Goal: Task Accomplishment & Management: Manage account settings

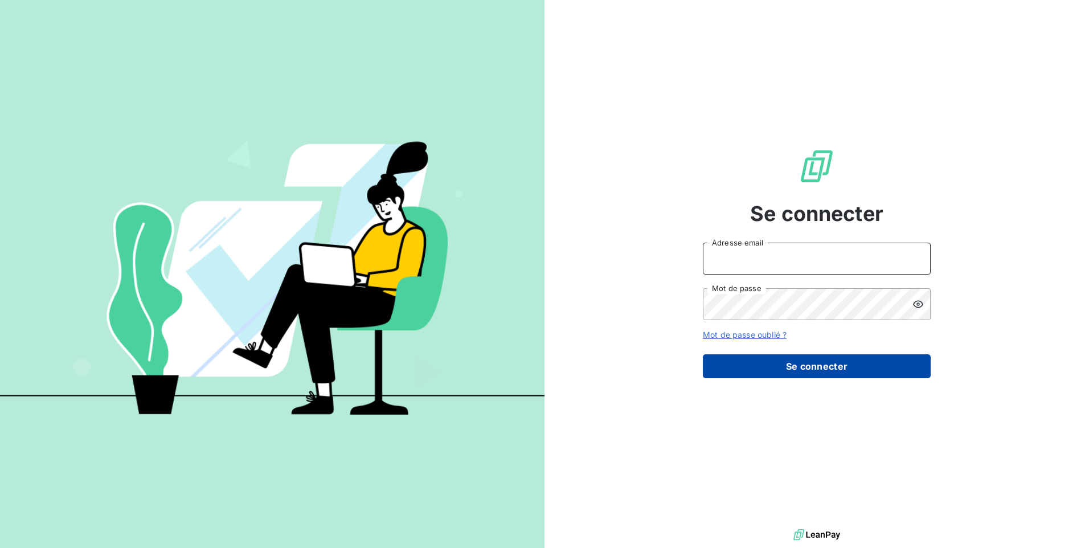
type input "contact@lerat-location.fr"
click at [813, 370] on button "Se connecter" at bounding box center [817, 366] width 228 height 24
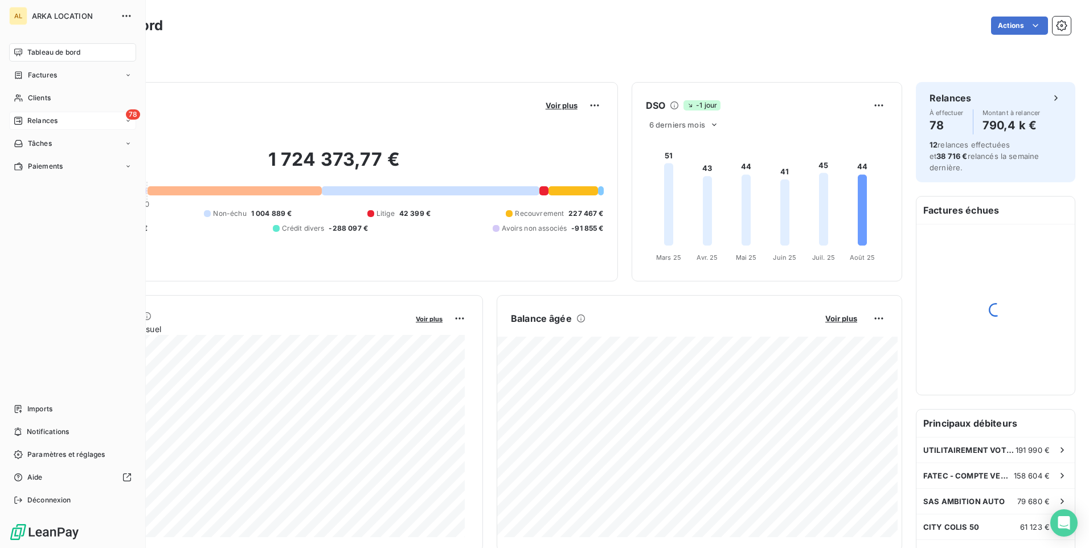
click at [28, 122] on span "Relances" at bounding box center [42, 121] width 30 height 10
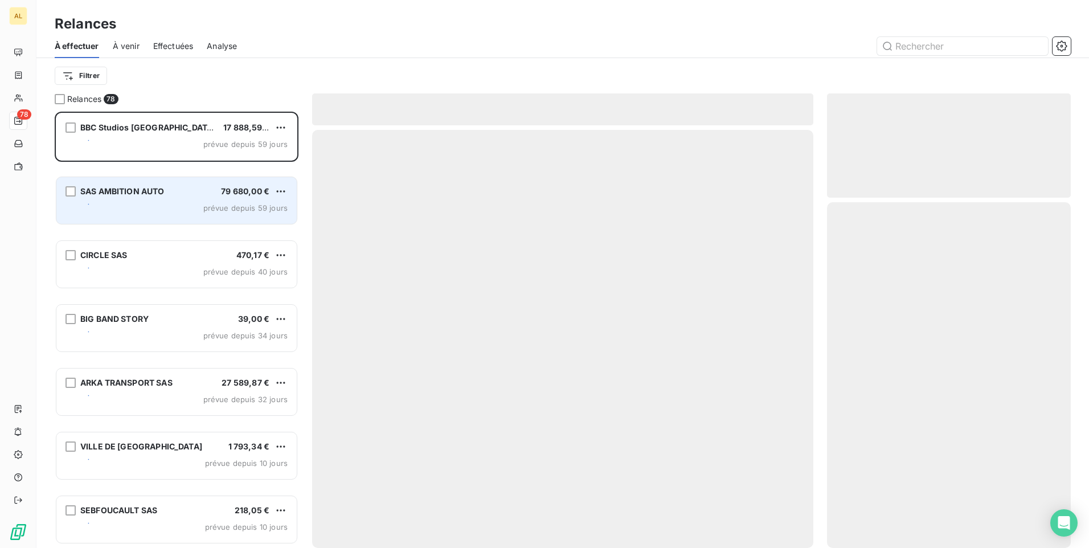
scroll to position [428, 235]
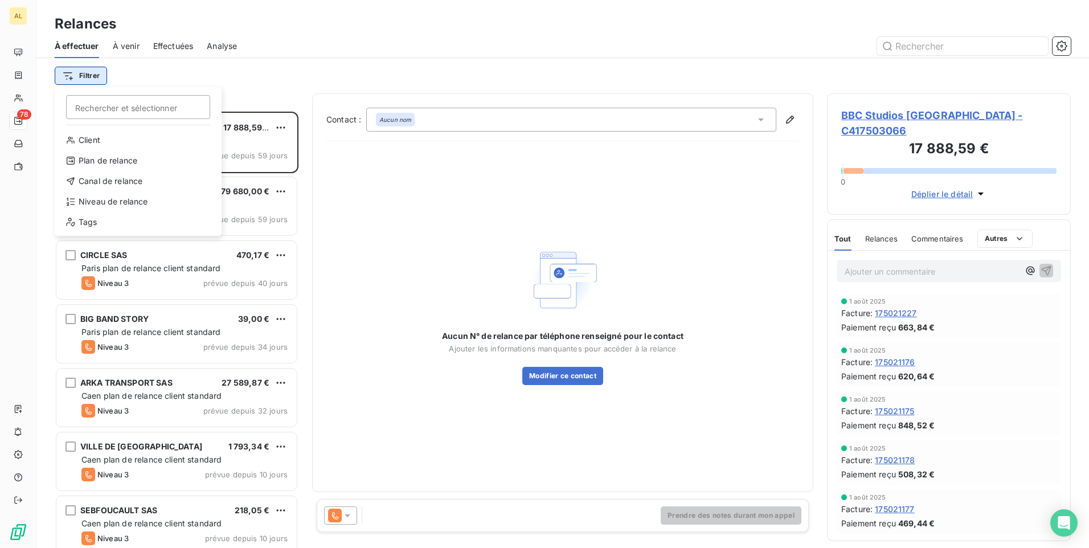
click at [100, 79] on html "AL 78 Relances À effectuer À venir Effectuées Analyse Filtrer Rechercher et sél…" at bounding box center [544, 274] width 1089 height 548
click at [124, 191] on div "Client Plan de relance Canal de relance Niveau de relance Tags" at bounding box center [138, 183] width 158 height 105
click at [125, 199] on div "Niveau de relance" at bounding box center [138, 202] width 158 height 18
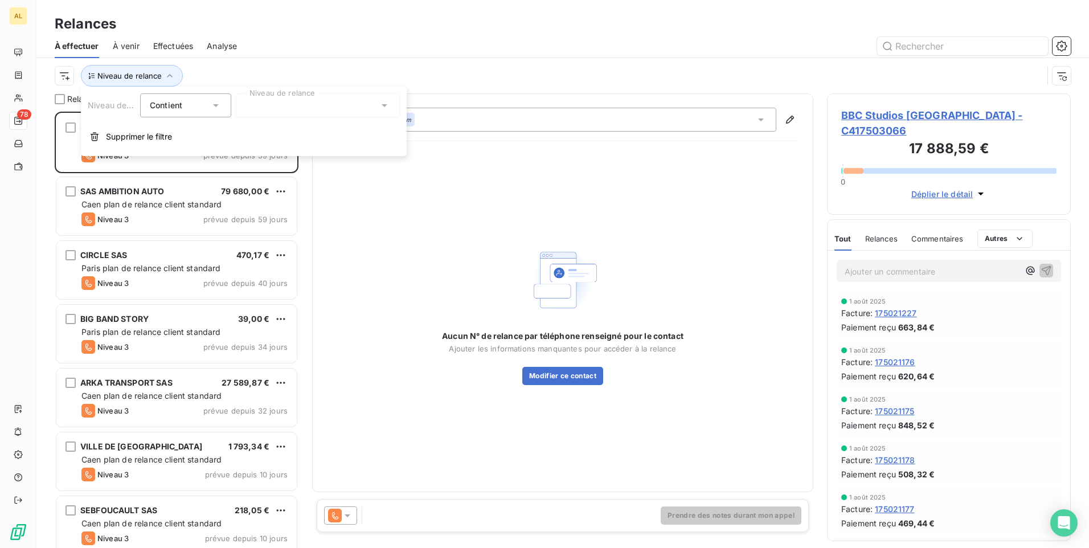
click at [272, 120] on div "Niveau de relance Contient is Niveau de relance Supprimer le filtre" at bounding box center [244, 122] width 326 height 70
click at [271, 111] on div at bounding box center [318, 105] width 164 height 24
click at [267, 134] on span "Notification" at bounding box center [280, 129] width 44 height 11
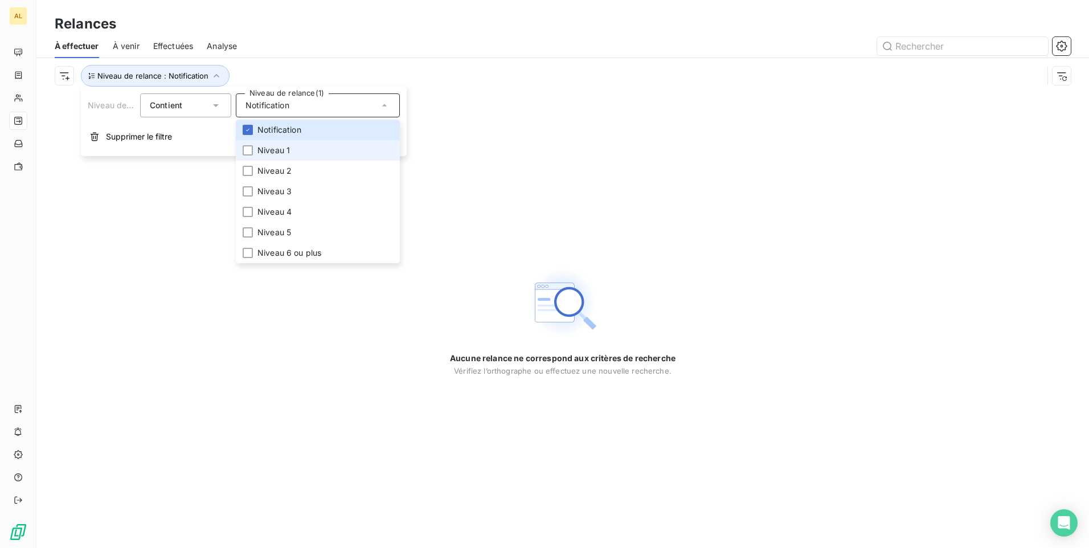
click at [280, 152] on span "Niveau 1" at bounding box center [274, 150] width 32 height 11
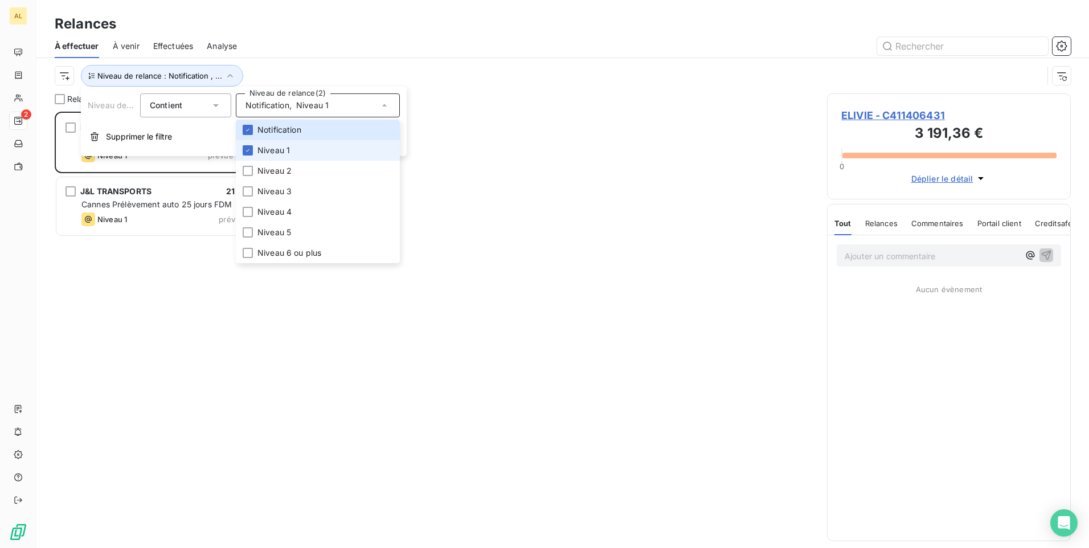
scroll to position [428, 235]
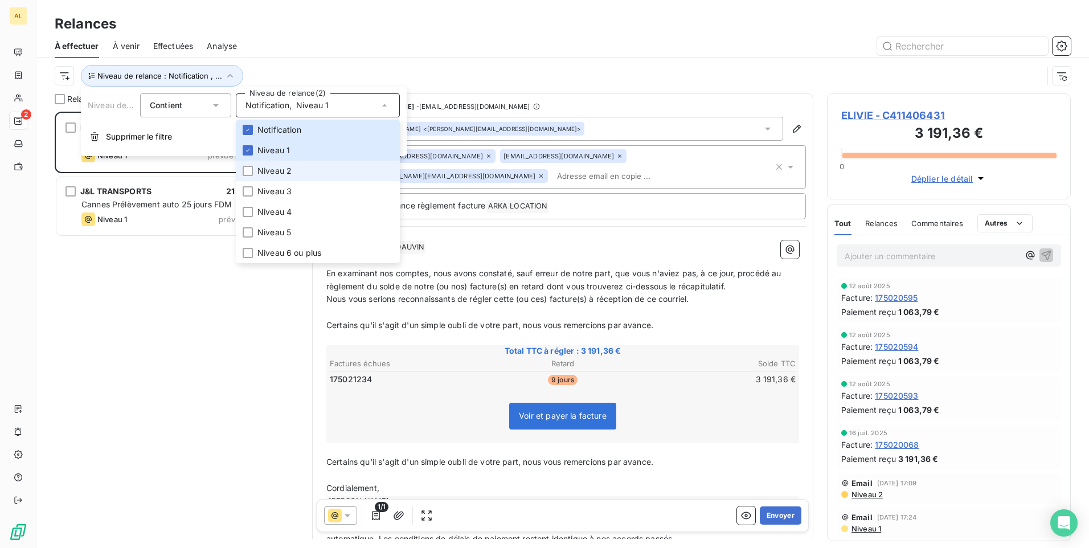
click at [279, 166] on span "Niveau 2" at bounding box center [275, 170] width 34 height 11
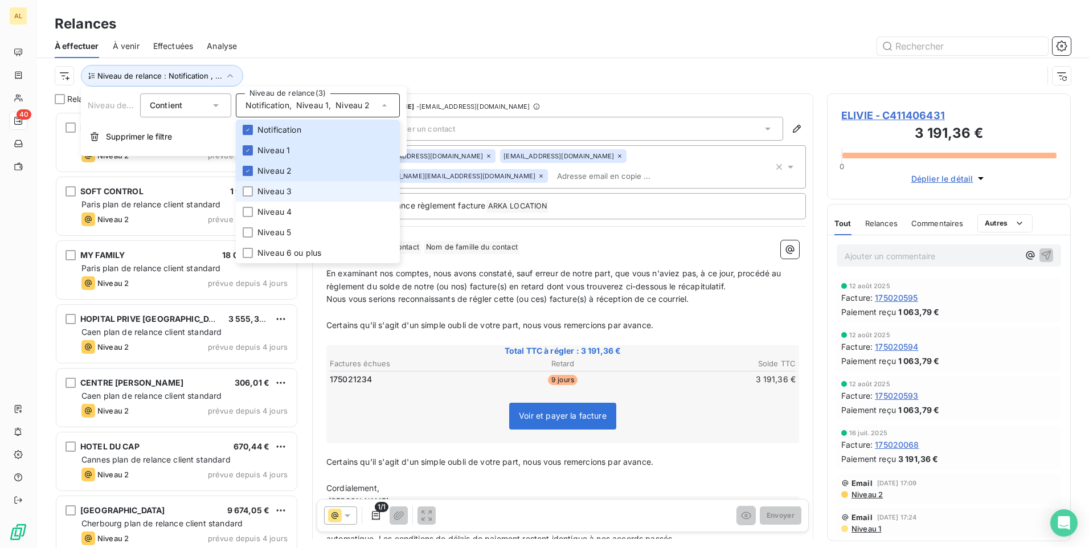
click at [276, 189] on span "Niveau 3" at bounding box center [275, 191] width 34 height 11
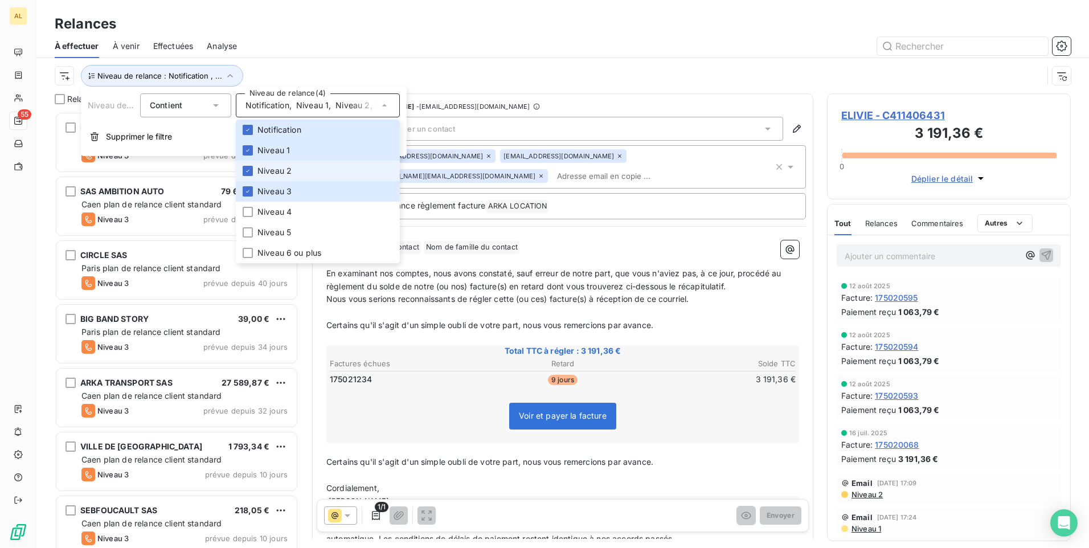
click at [278, 174] on span "Niveau 2" at bounding box center [275, 170] width 34 height 11
click at [341, 67] on div "Niveau de relance : Notification , ..." at bounding box center [549, 76] width 989 height 22
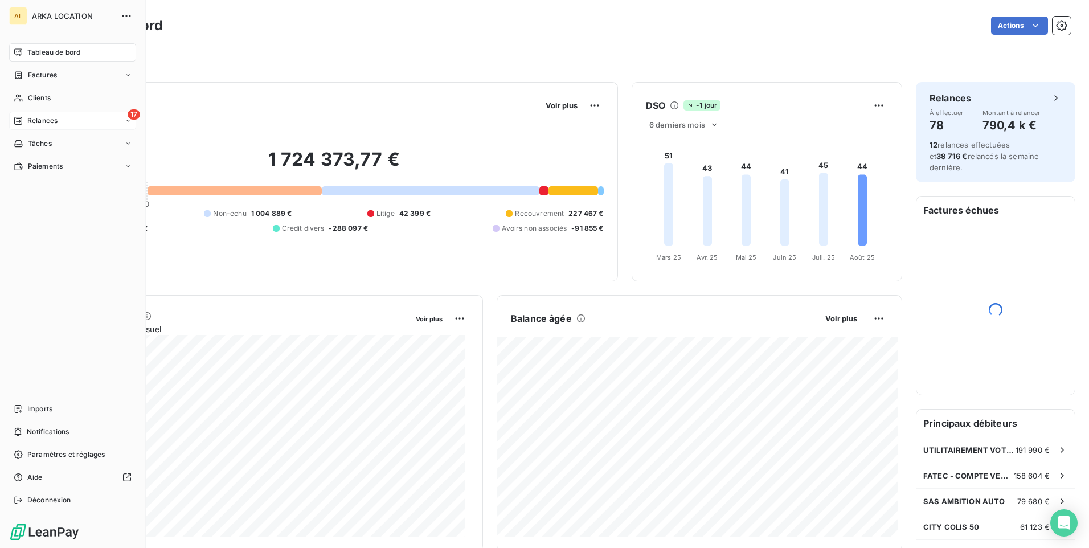
click at [32, 121] on span "Relances" at bounding box center [42, 121] width 30 height 10
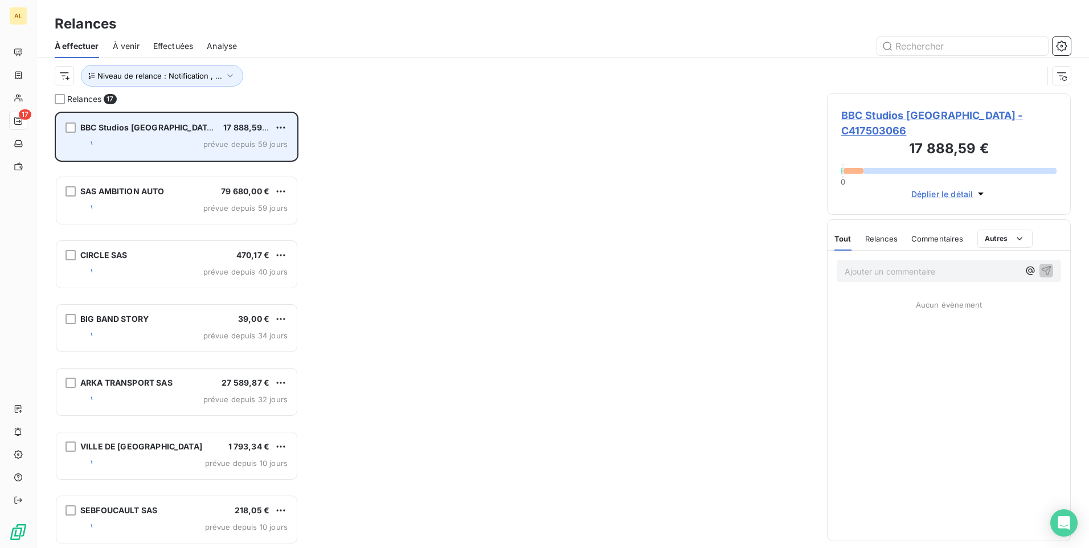
scroll to position [428, 235]
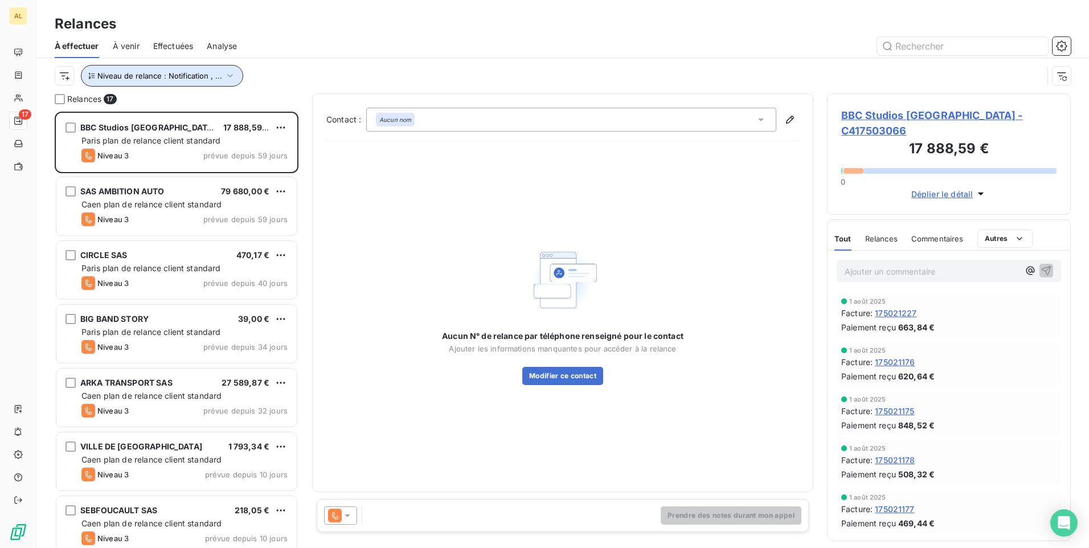
click at [168, 79] on span "Niveau de relance : Notification , ..." at bounding box center [159, 75] width 125 height 9
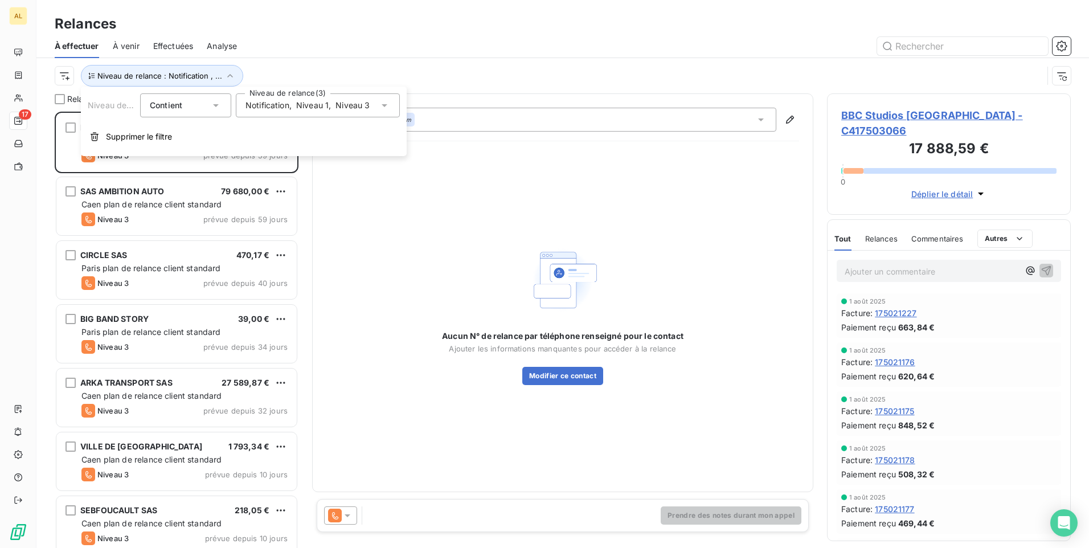
click at [274, 112] on div "Notification , Niveau 1 , Niveau 3" at bounding box center [318, 105] width 164 height 24
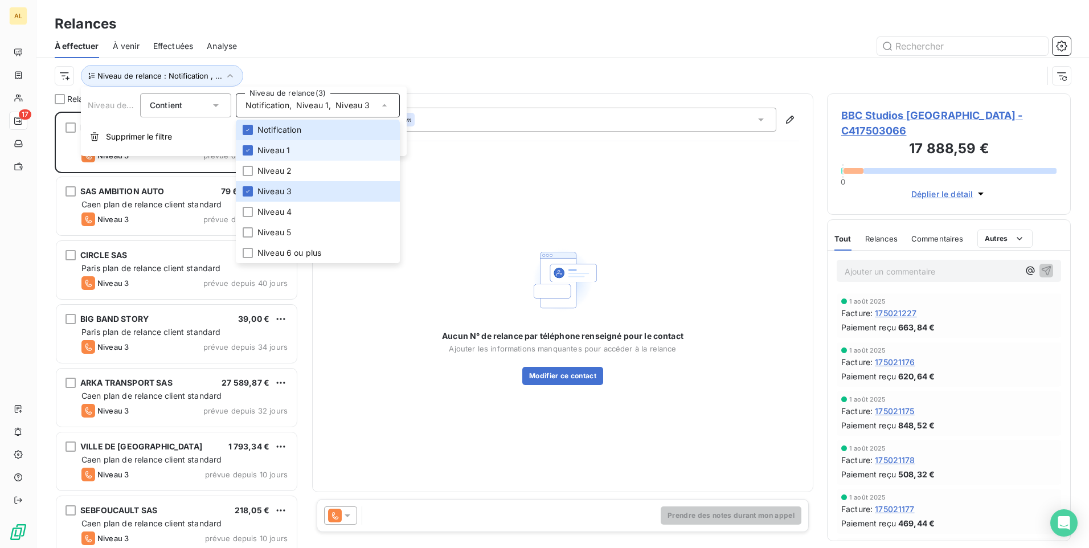
click at [266, 151] on span "Niveau 1" at bounding box center [274, 150] width 32 height 11
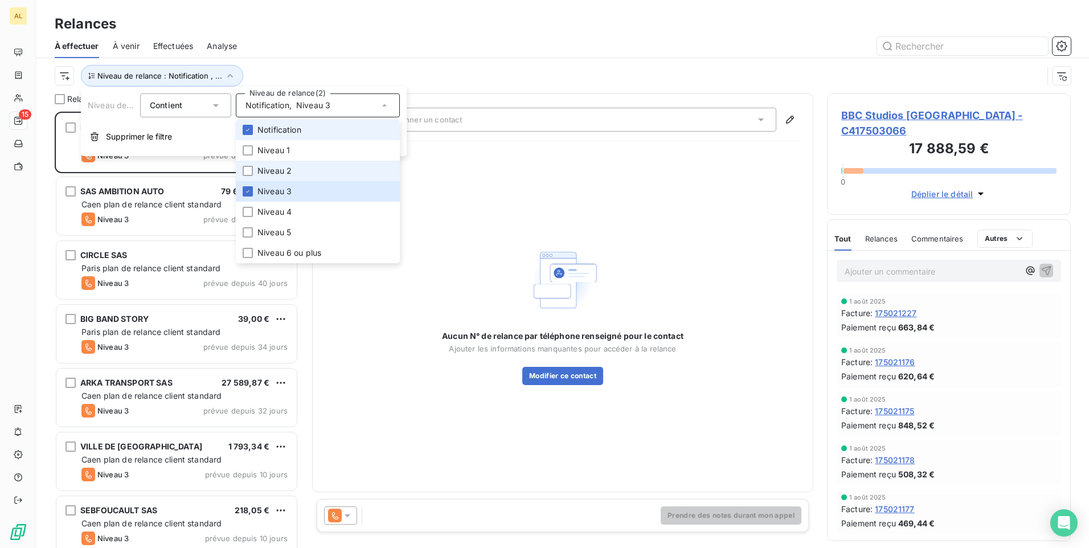
click at [255, 130] on li "Notification" at bounding box center [318, 130] width 164 height 21
click at [259, 170] on span "Niveau 2" at bounding box center [275, 170] width 34 height 11
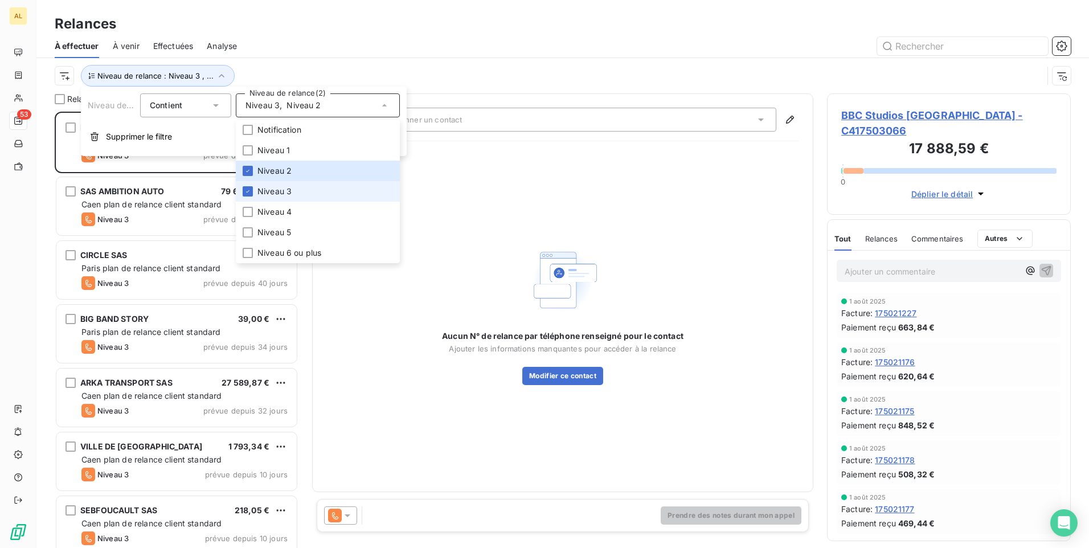
click at [257, 186] on li "Niveau 3" at bounding box center [318, 191] width 164 height 21
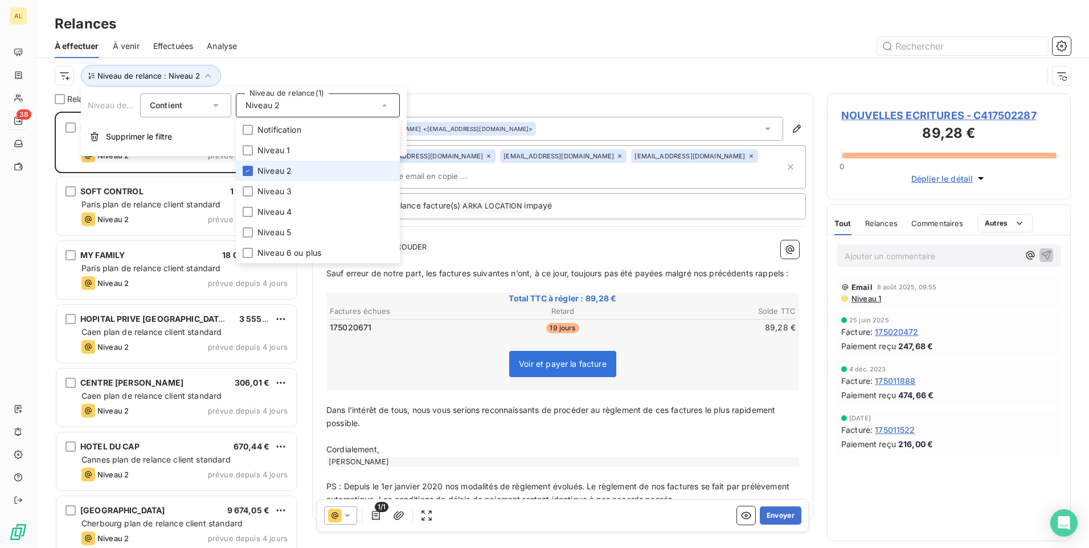
scroll to position [428, 235]
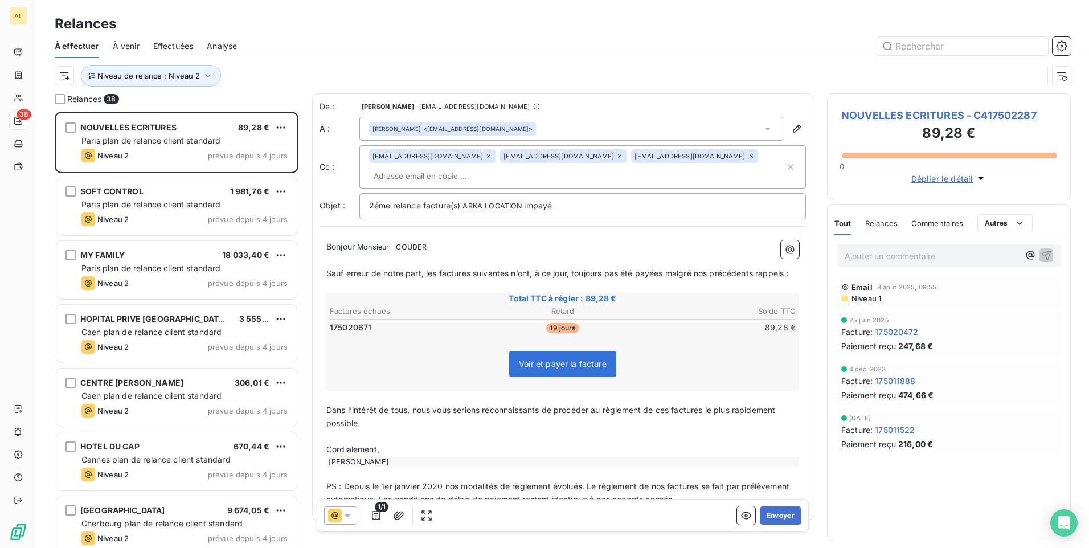
click at [285, 56] on div "À effectuer À venir Effectuées Analyse" at bounding box center [562, 46] width 1053 height 24
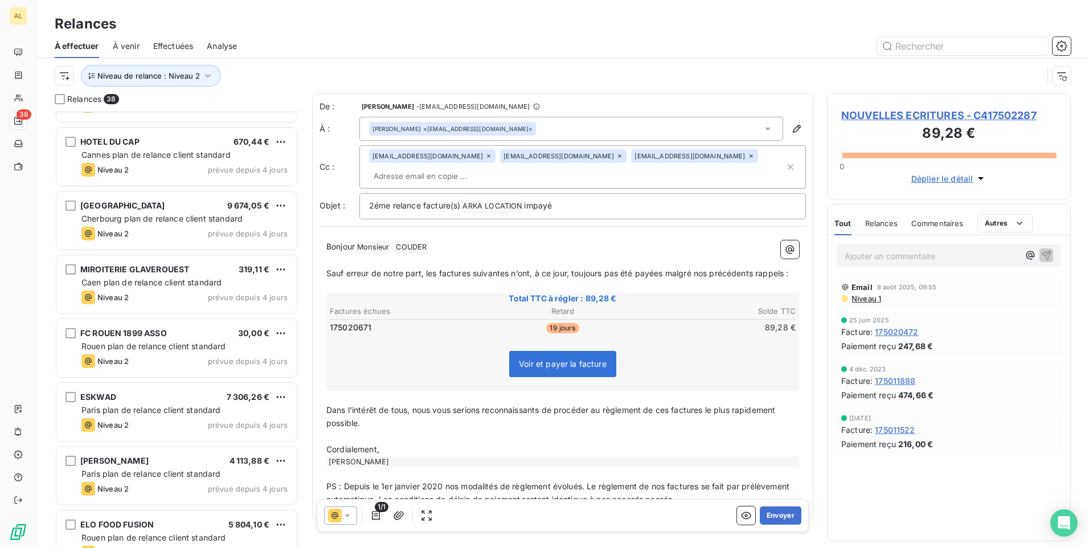
scroll to position [0, 0]
